Goal: Transaction & Acquisition: Purchase product/service

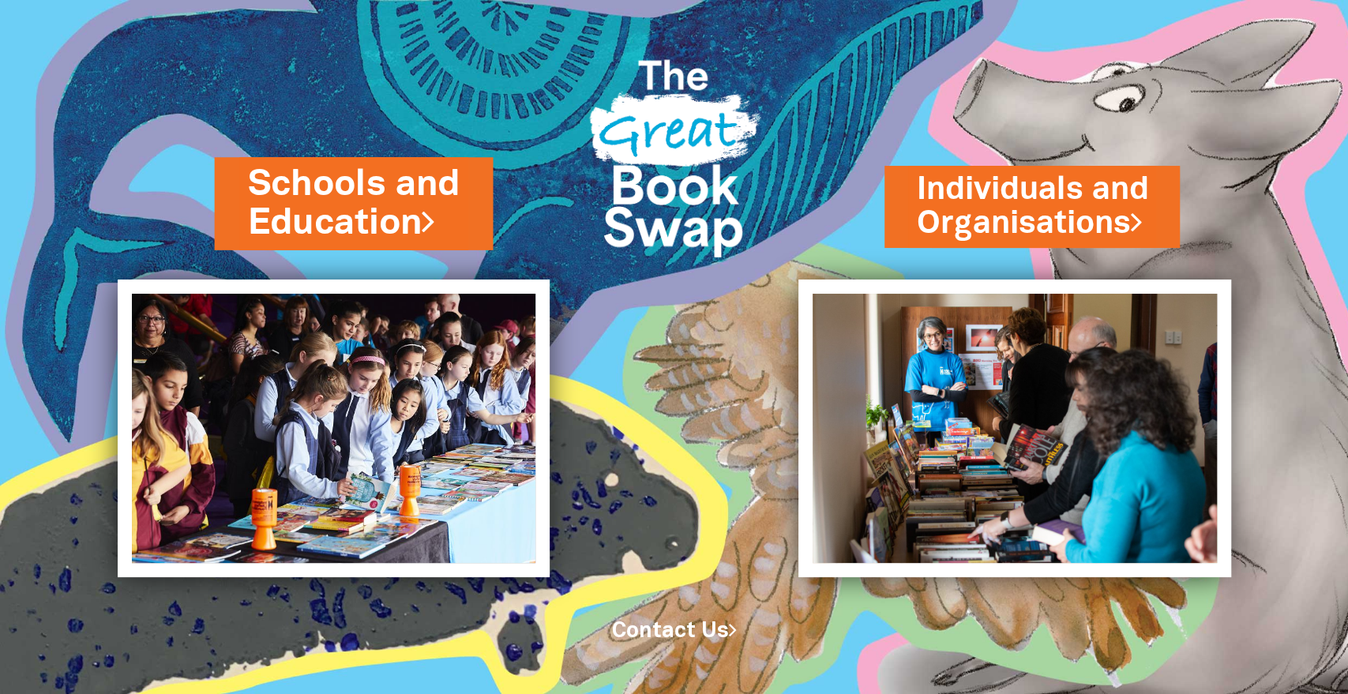
click at [317, 202] on link "Schools and Education" at bounding box center [354, 203] width 212 height 89
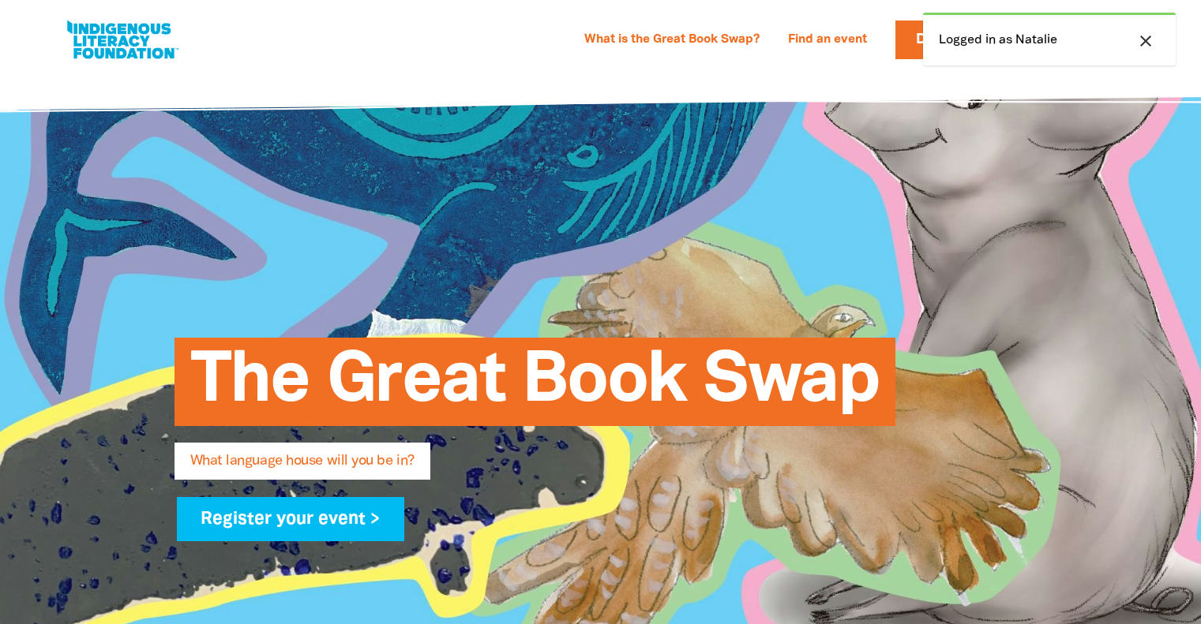
select select "primary-school"
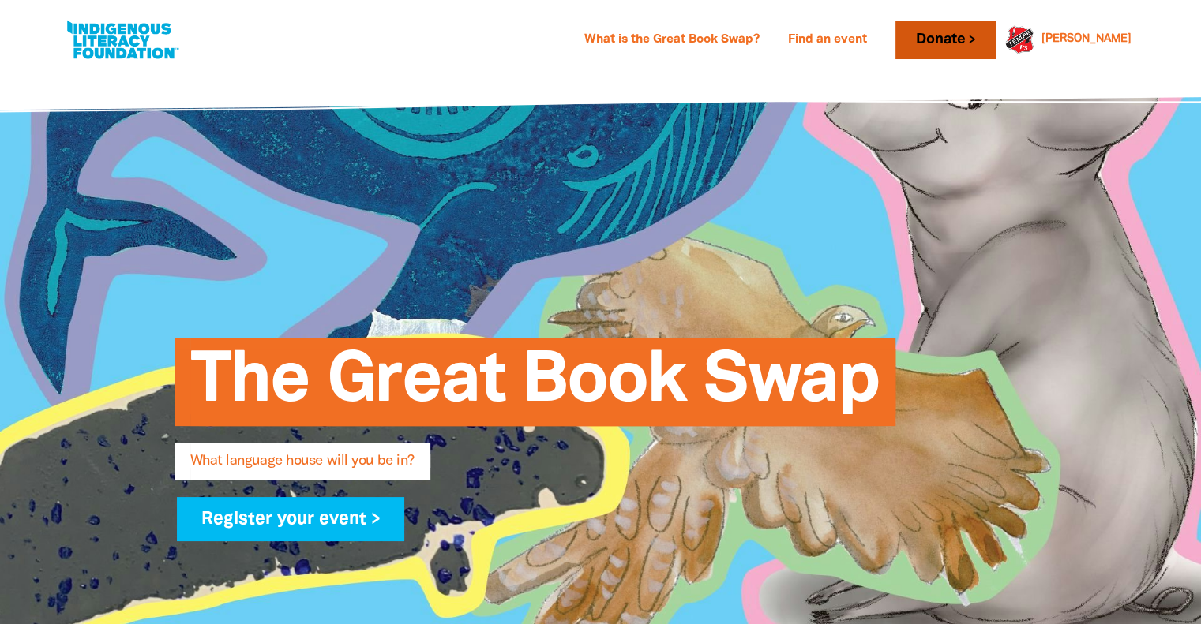
click at [995, 47] on link "Donate" at bounding box center [944, 40] width 99 height 39
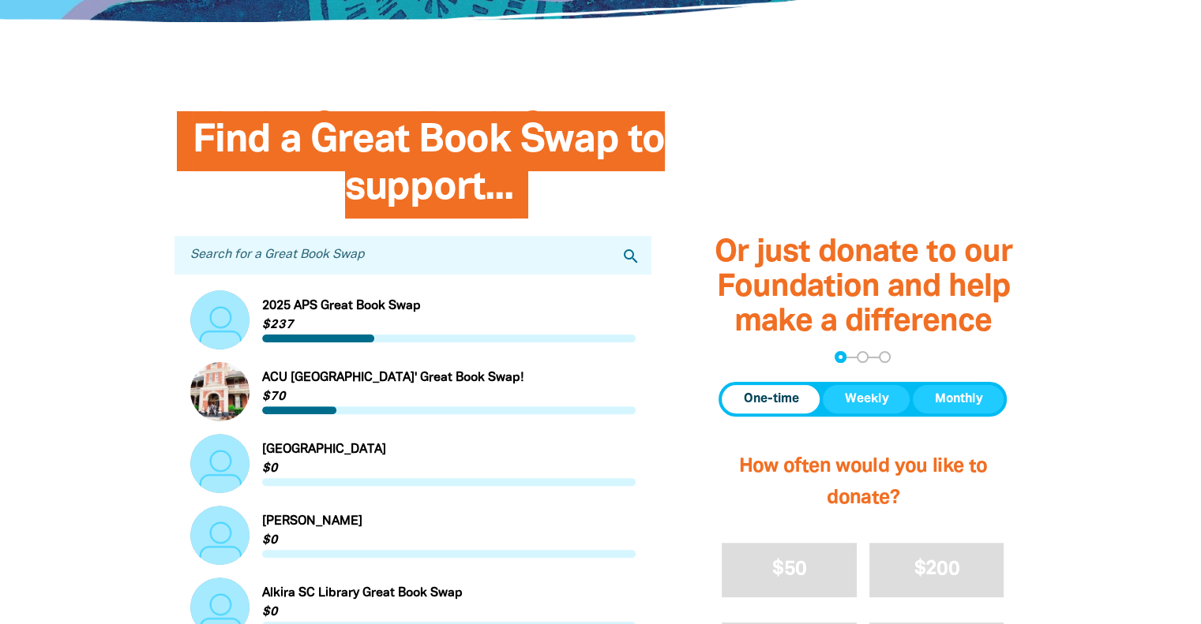
scroll to position [363, 0]
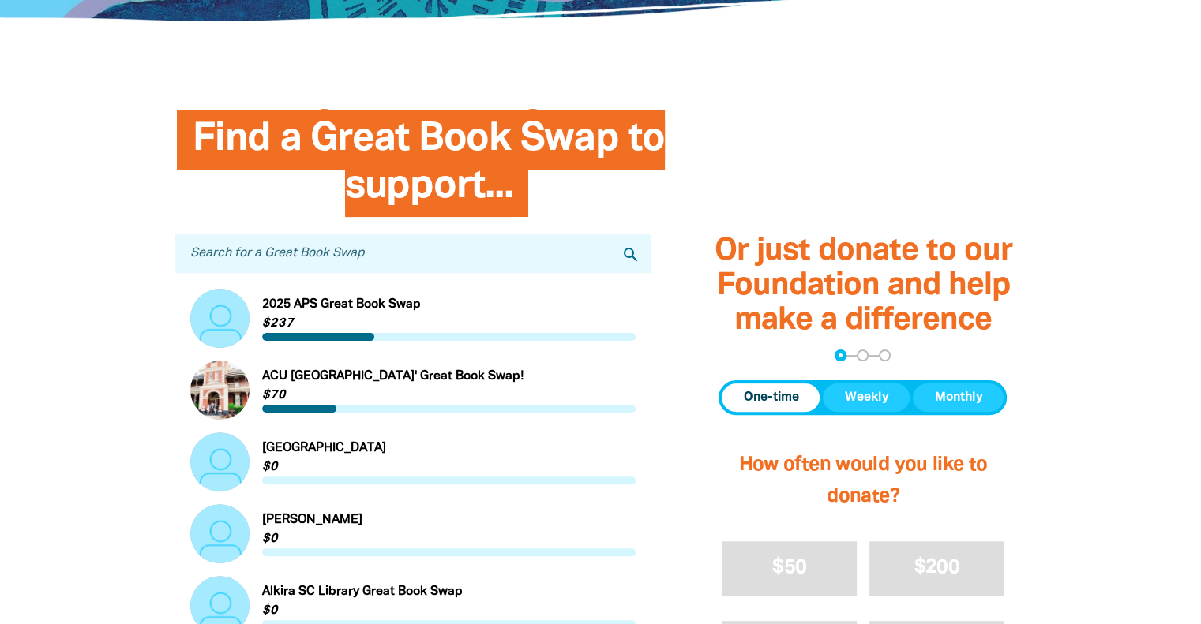
click at [488, 250] on input "Search for a Great Book Swap" at bounding box center [413, 253] width 478 height 39
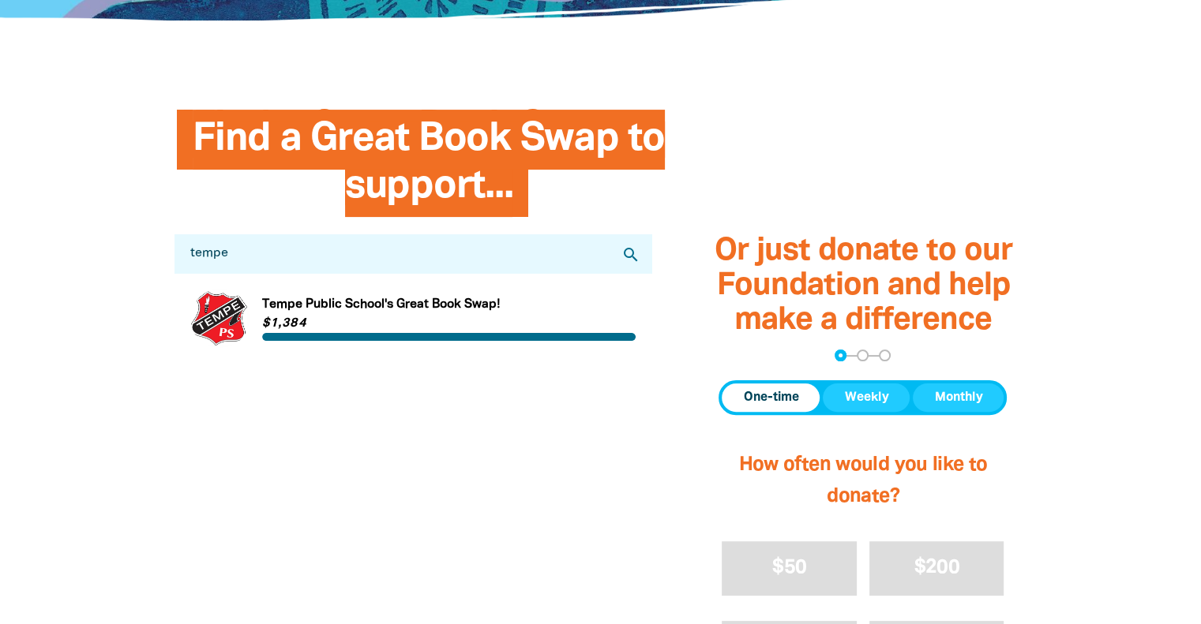
type input "tempe"
click at [376, 323] on link "Link to [GEOGRAPHIC_DATA]'s Great Book Swap!" at bounding box center [413, 318] width 446 height 59
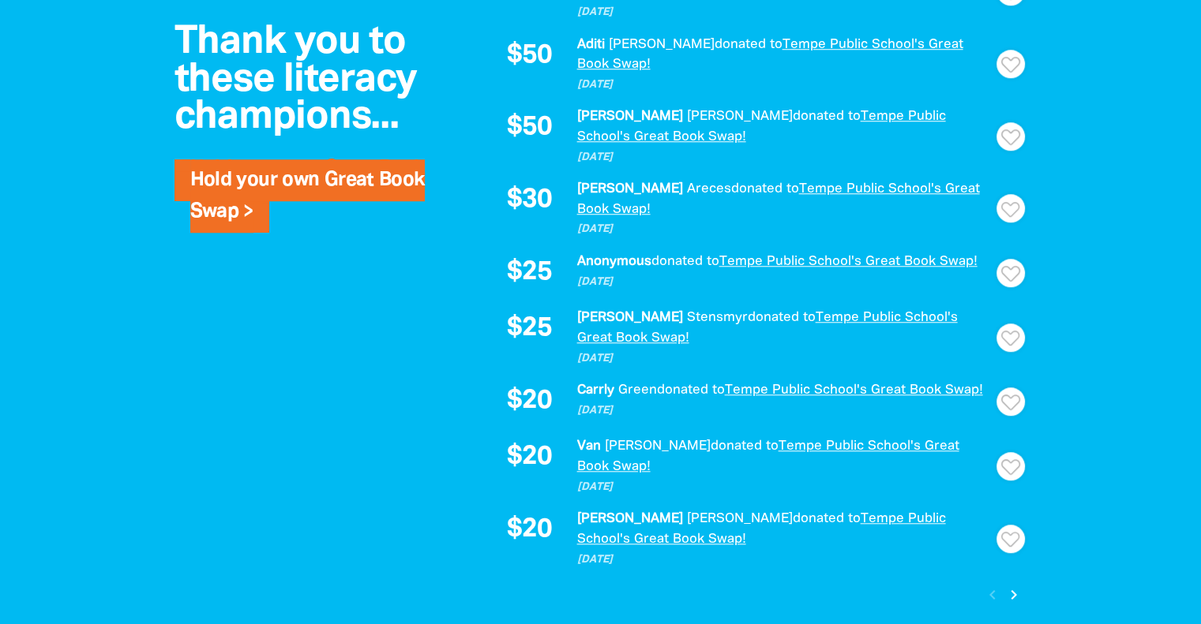
scroll to position [1378, 0]
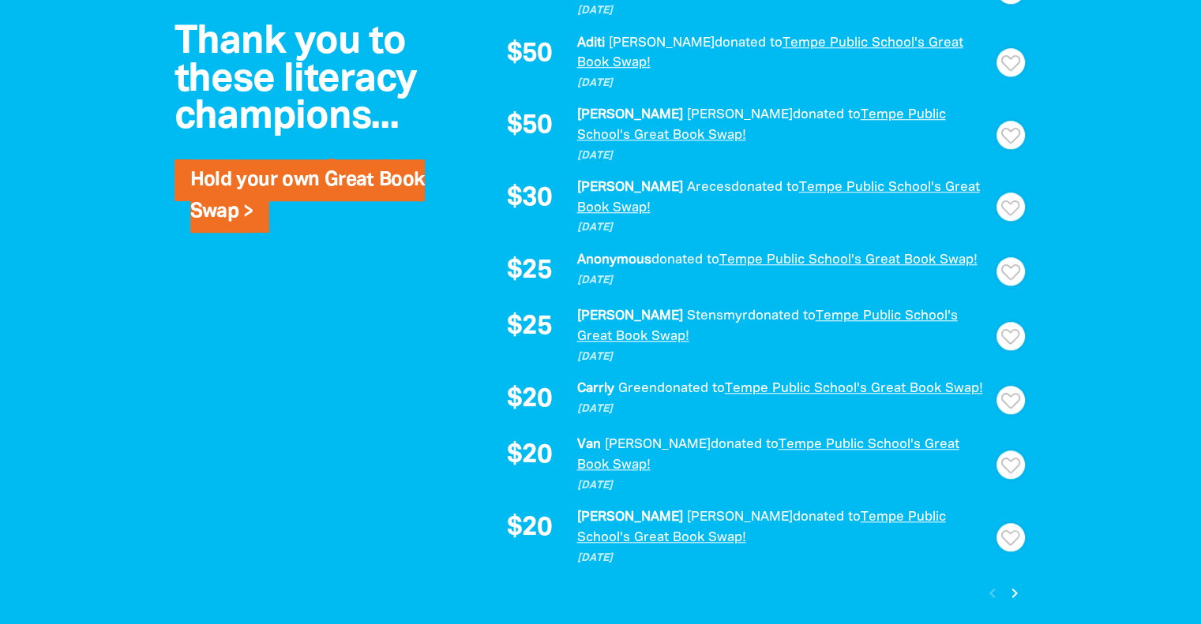
click at [1011, 584] on icon "chevron_right" at bounding box center [1014, 593] width 19 height 19
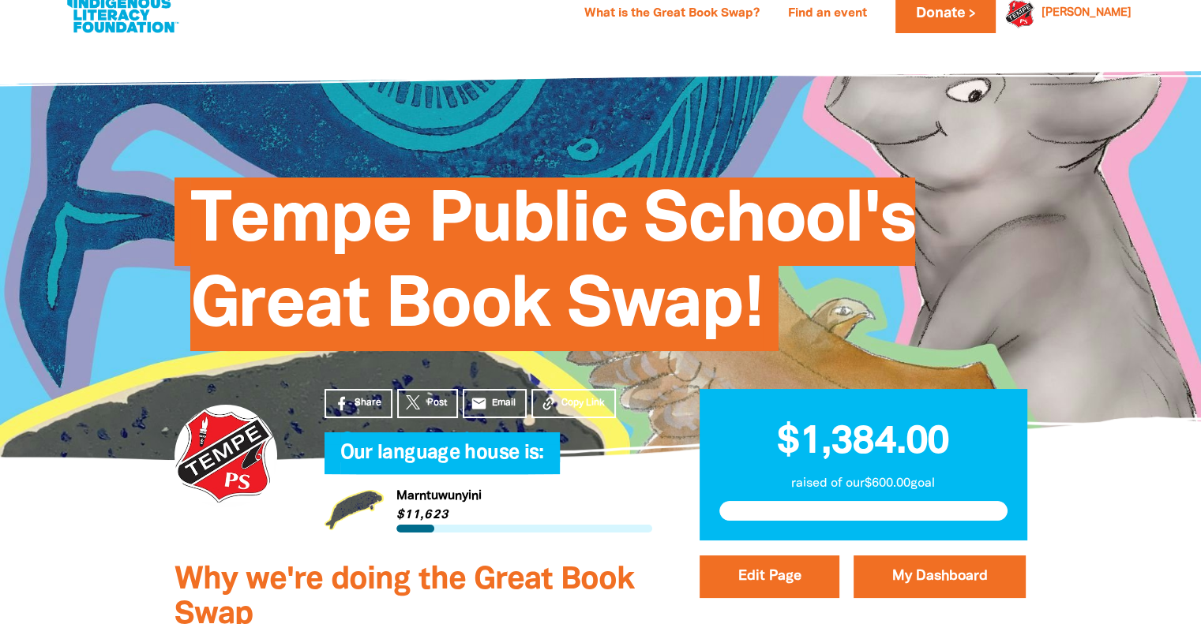
scroll to position [0, 0]
